Goal: Navigation & Orientation: Find specific page/section

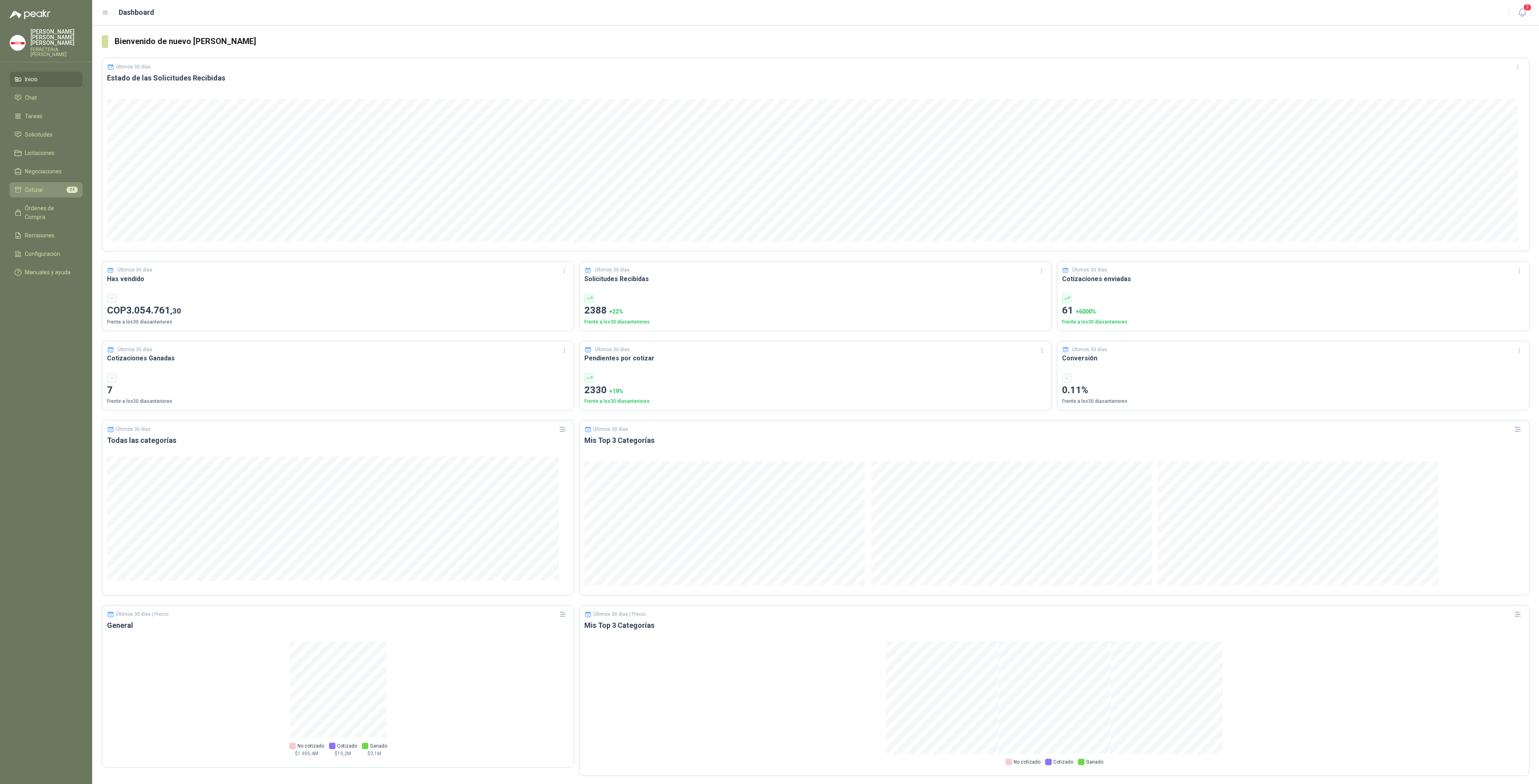
click at [49, 182] on link "Cotizar 34" at bounding box center [46, 189] width 73 height 15
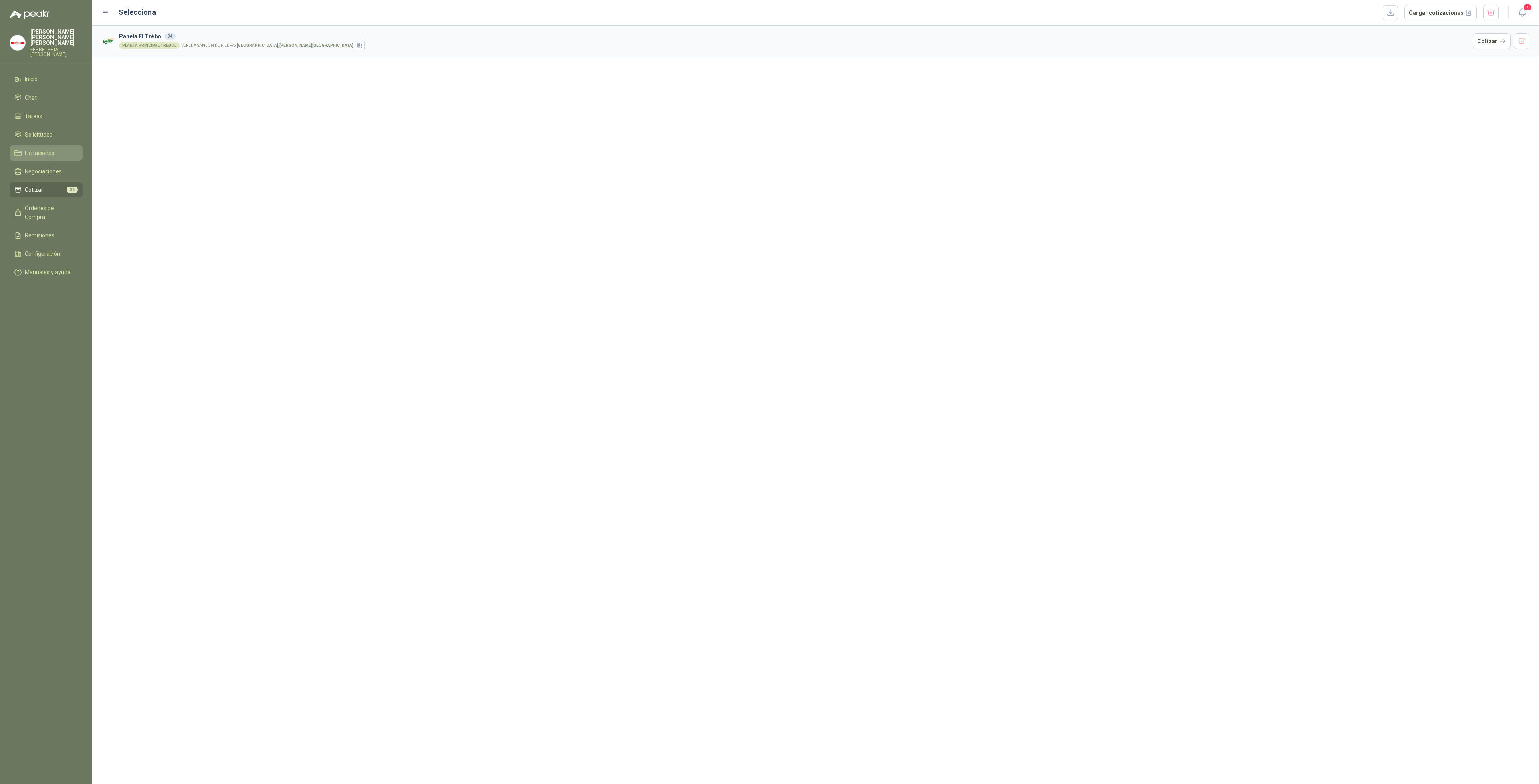
click at [43, 149] on span "Licitaciones" at bounding box center [40, 153] width 30 height 9
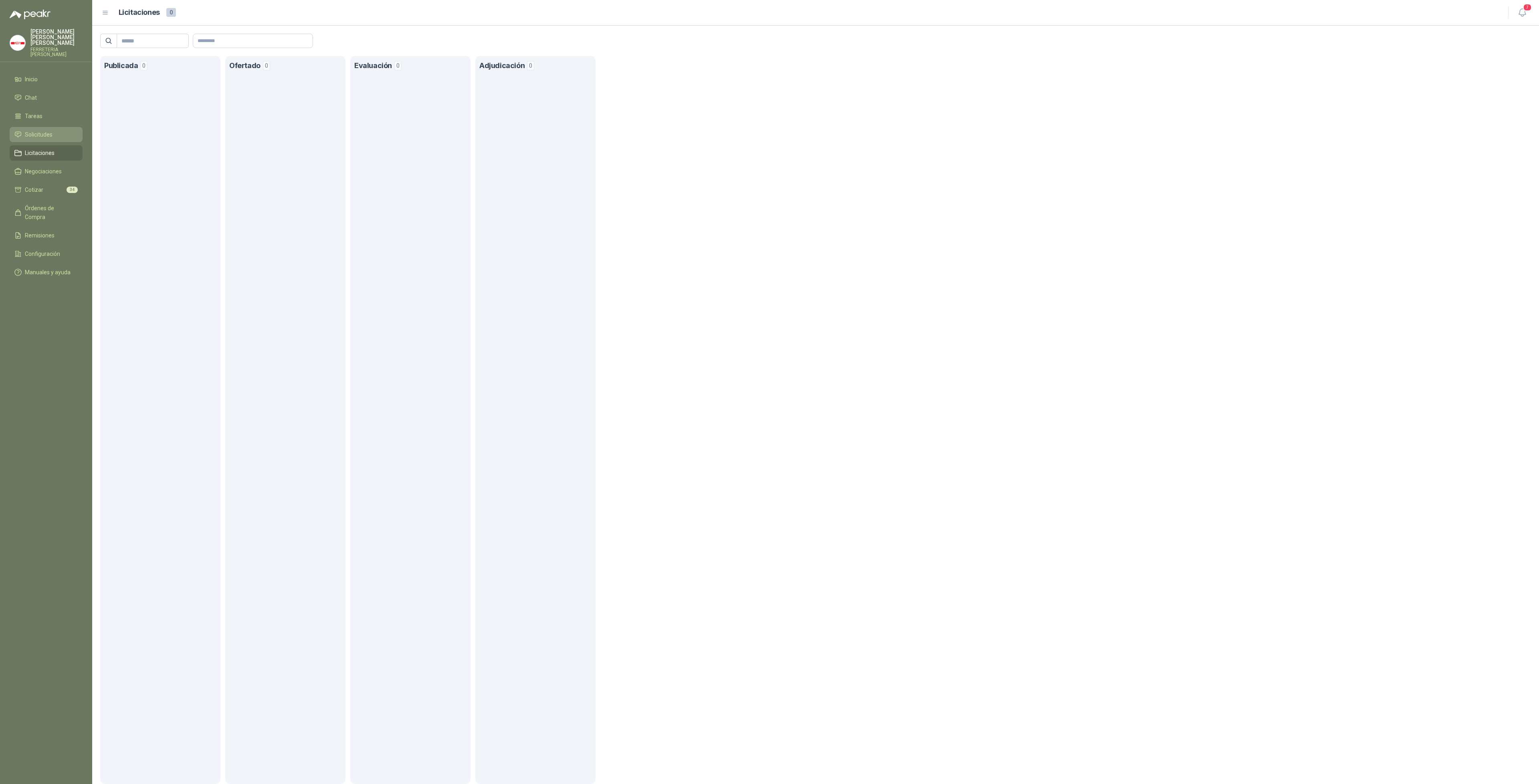
click at [59, 127] on link "Solicitudes" at bounding box center [46, 134] width 73 height 15
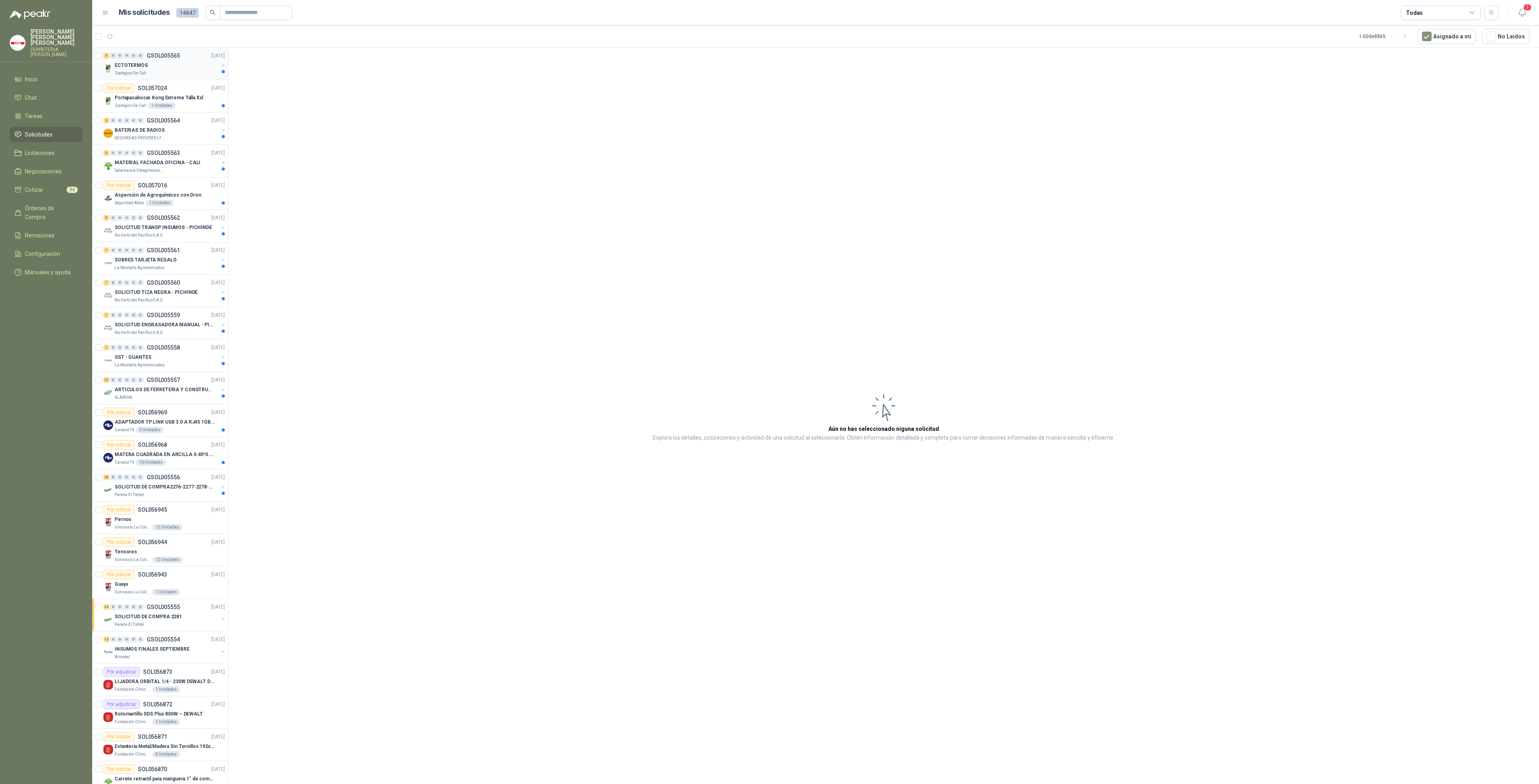
click at [144, 73] on p "Zoologico De Cali" at bounding box center [130, 73] width 32 height 7
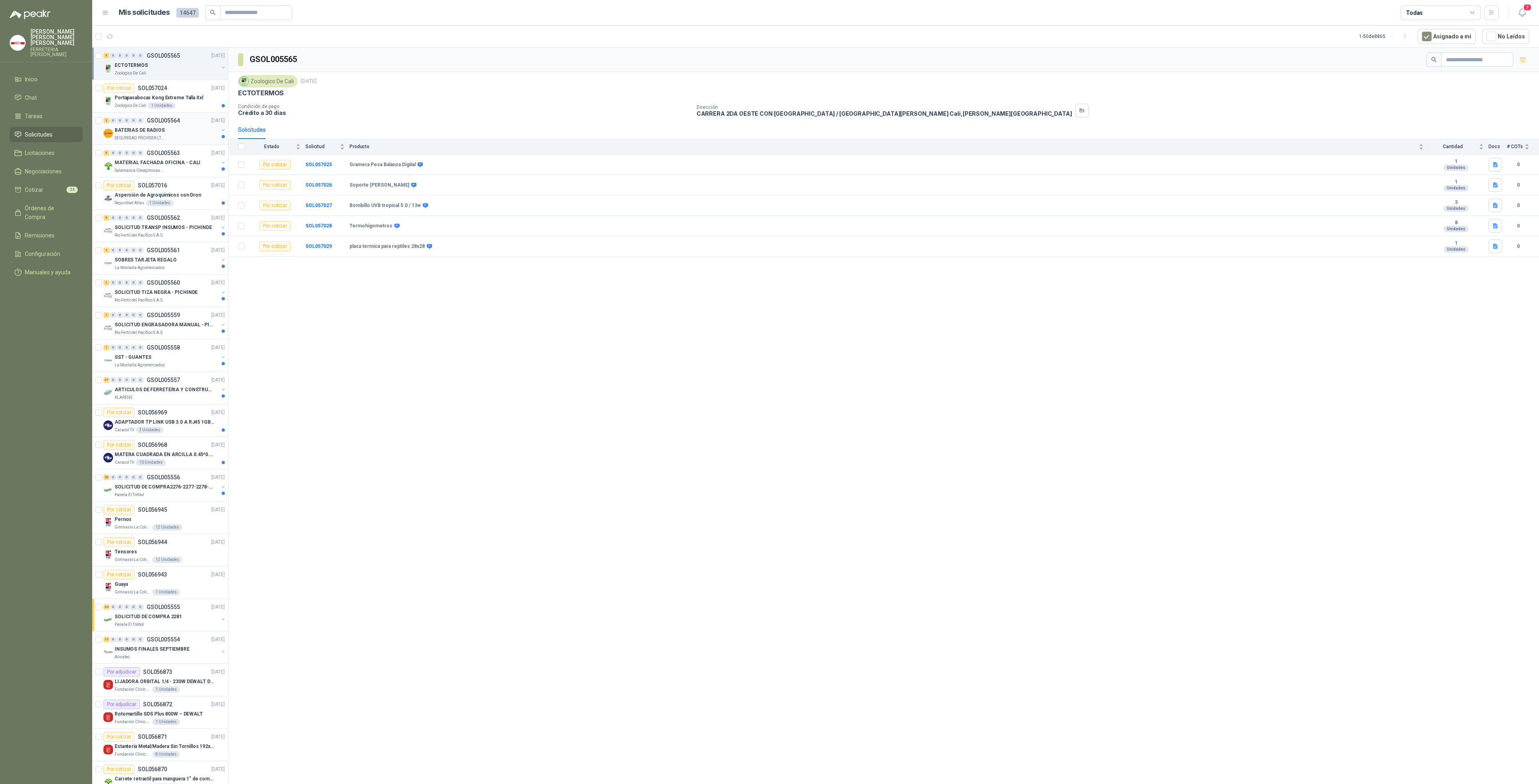
click at [171, 133] on div "BATERIAS DE RADIOS" at bounding box center [167, 130] width 104 height 10
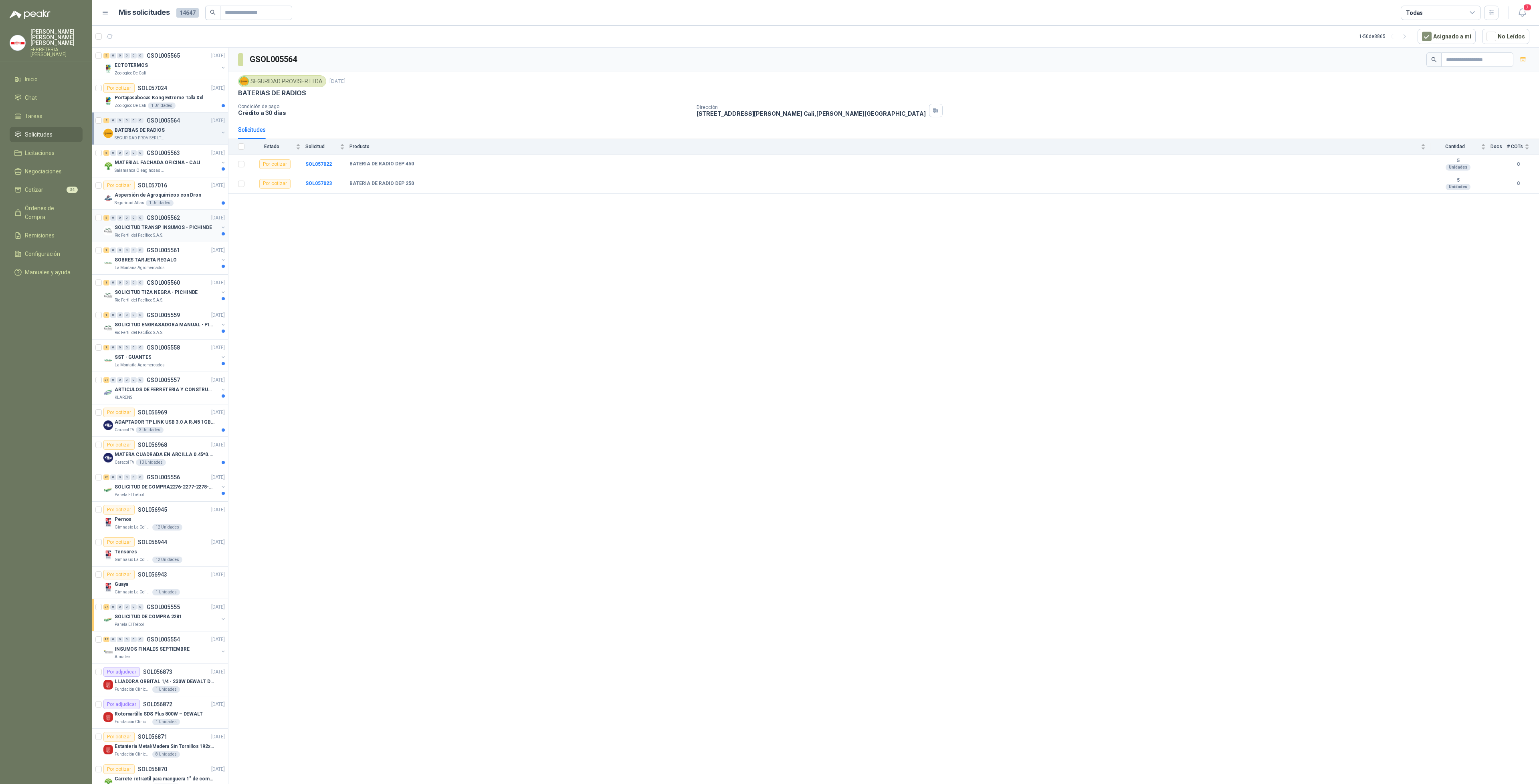
click at [183, 230] on p "SOLICITUD TRANSP INSUMOS - PICHINDE" at bounding box center [163, 227] width 97 height 8
click at [186, 398] on div "KLARENS" at bounding box center [167, 398] width 104 height 7
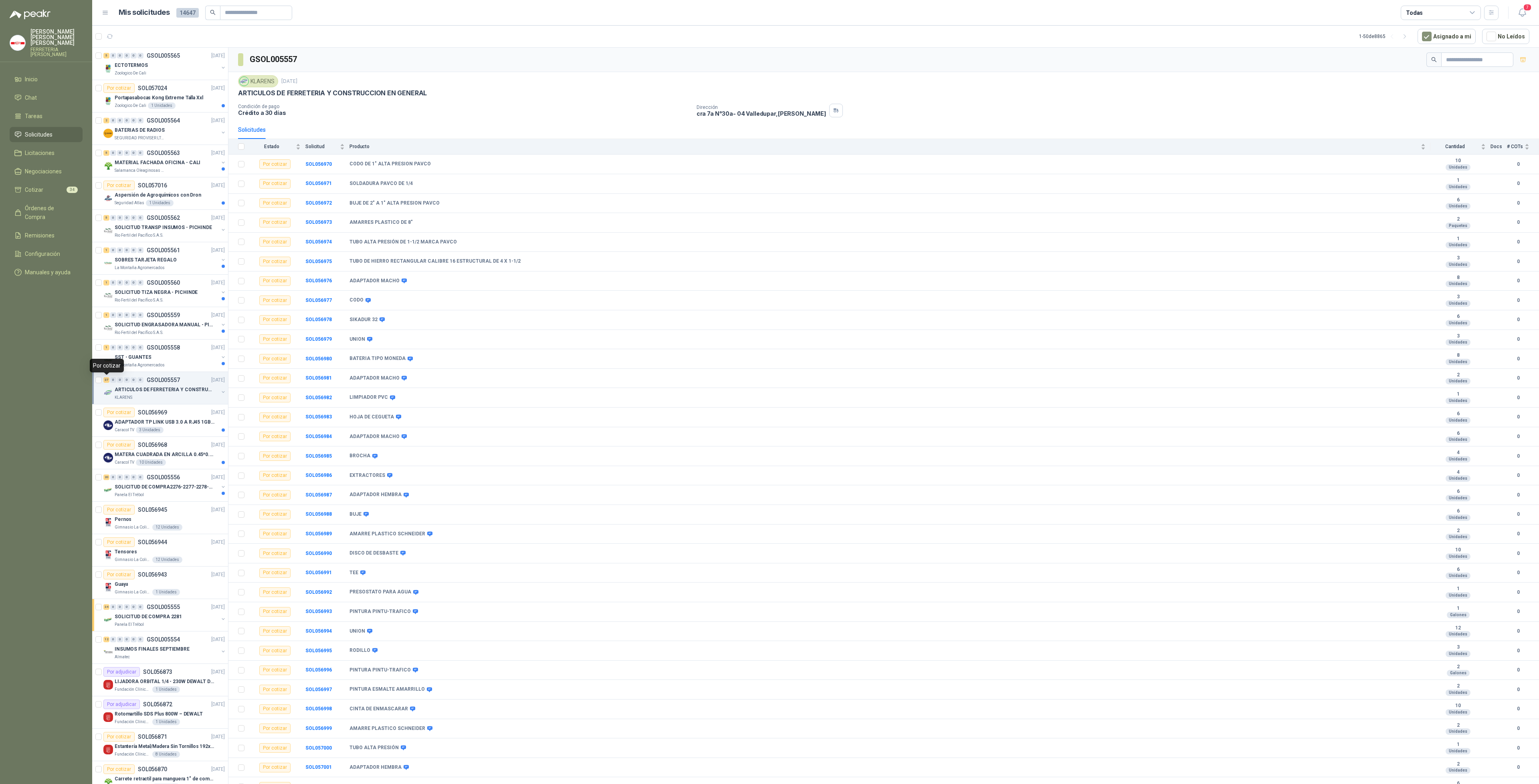
click at [104, 378] on div "37" at bounding box center [106, 380] width 6 height 5
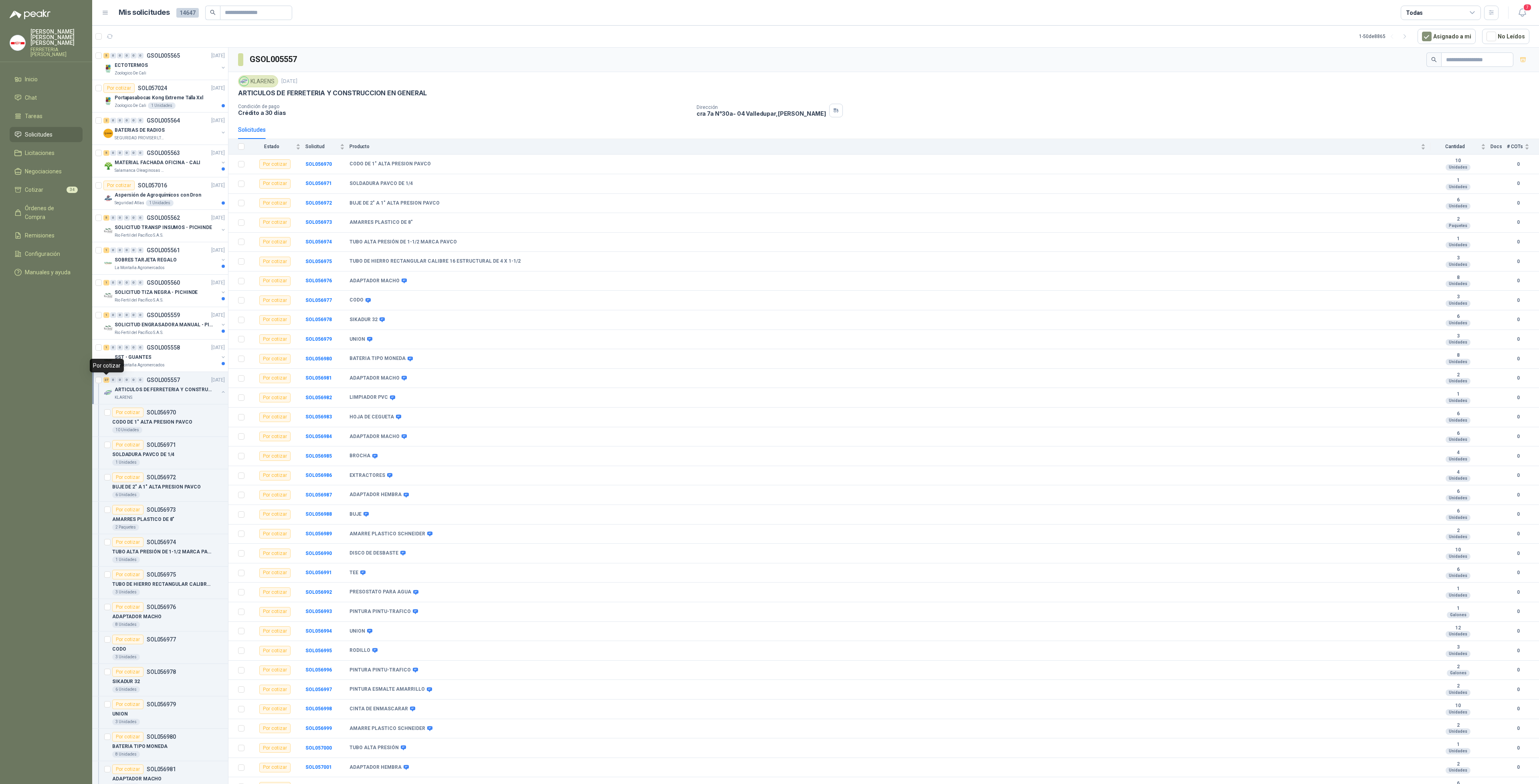
scroll to position [3, 0]
click at [102, 379] on div at bounding box center [99, 385] width 8 height 26
click at [131, 29] on span "37" at bounding box center [133, 30] width 8 height 7
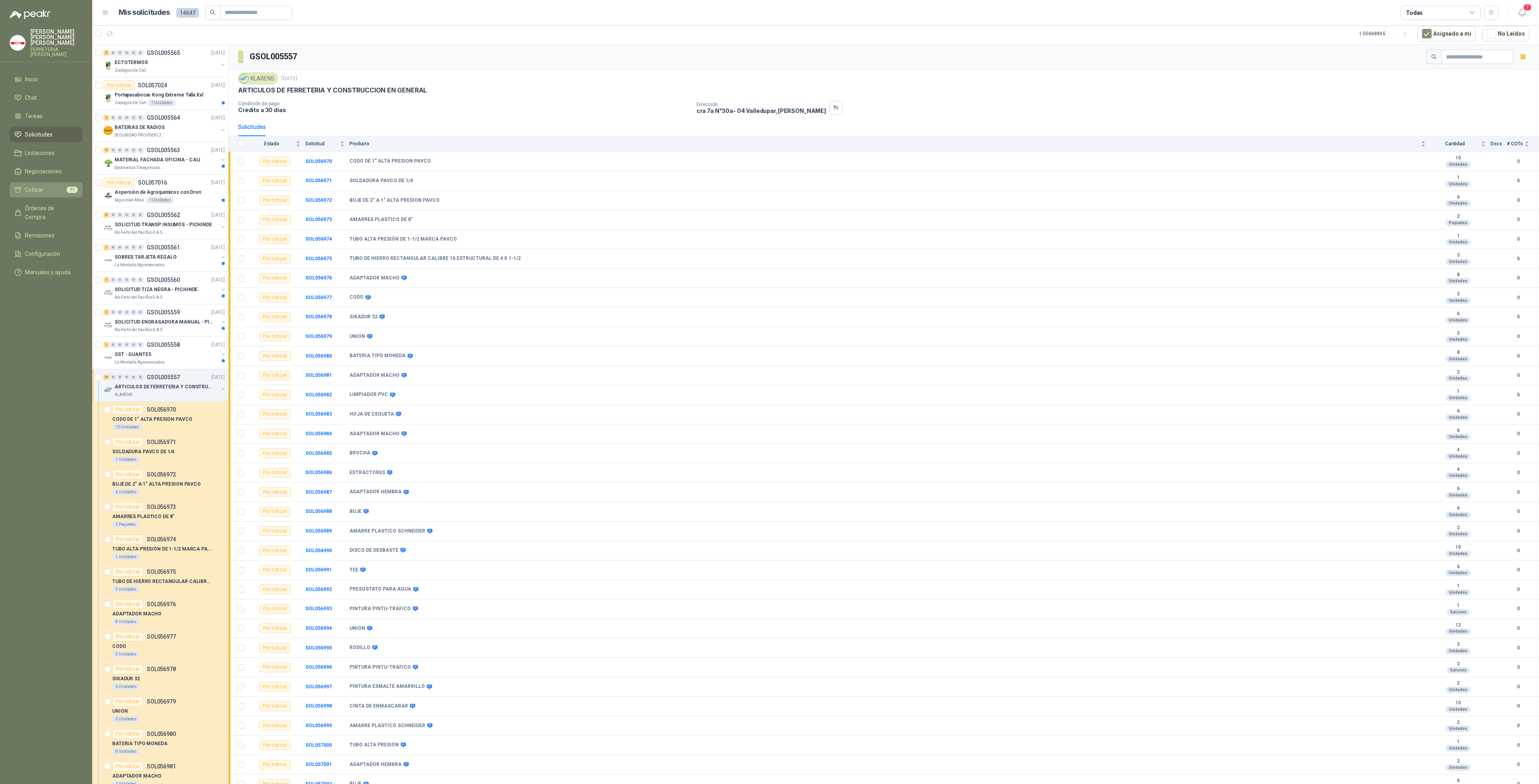
click at [50, 186] on li "Cotizar 71" at bounding box center [46, 190] width 63 height 9
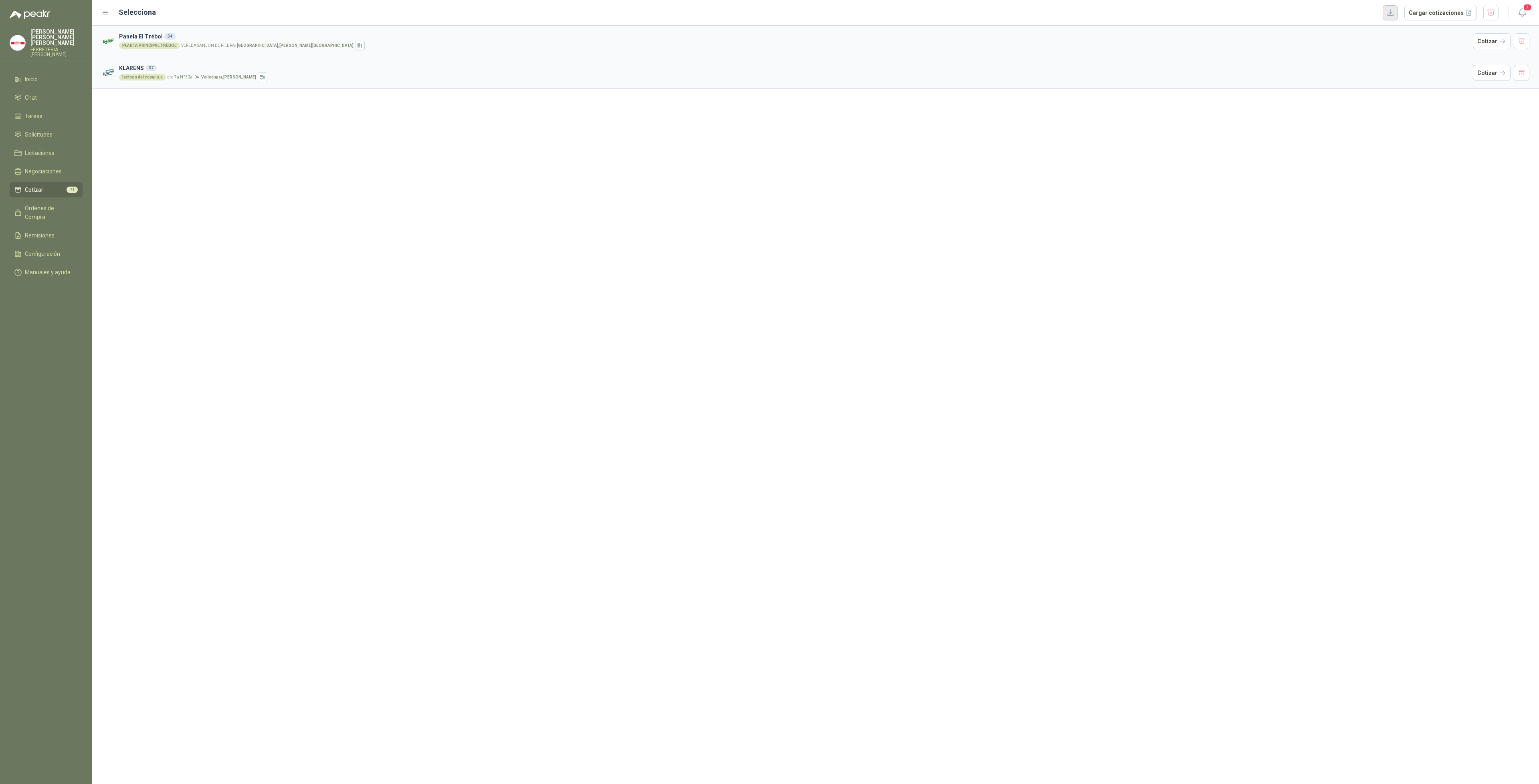
click at [1395, 11] on button "button" at bounding box center [1390, 13] width 15 height 15
click at [229, 271] on div "Panela El Trébol 34 PLANTA PRINCIPAL TREBOL VEREDA SANJON DE [GEOGRAPHIC_DATA] …" at bounding box center [816, 405] width 1447 height 759
